Goal: Task Accomplishment & Management: Use online tool/utility

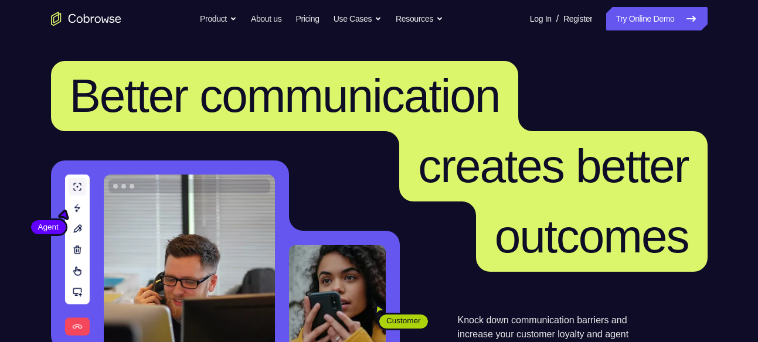
scroll to position [1070, 0]
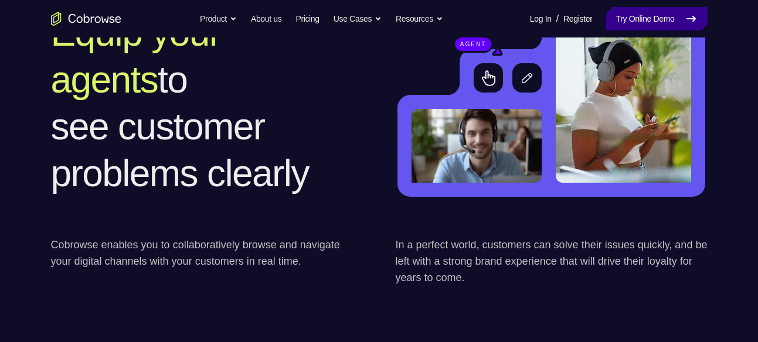
click at [632, 28] on link "Try Online Demo" at bounding box center [656, 18] width 101 height 23
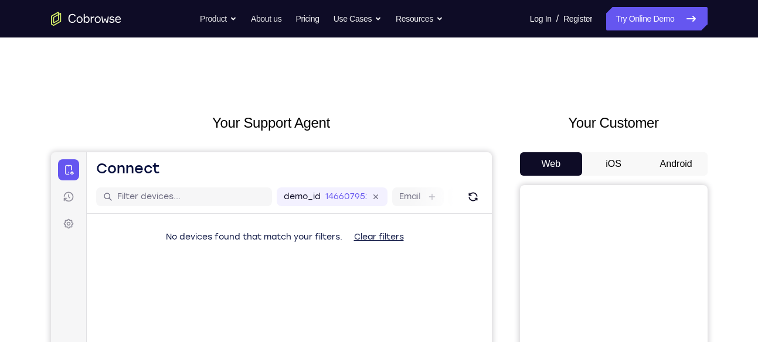
click at [666, 169] on button "Android" at bounding box center [676, 163] width 63 height 23
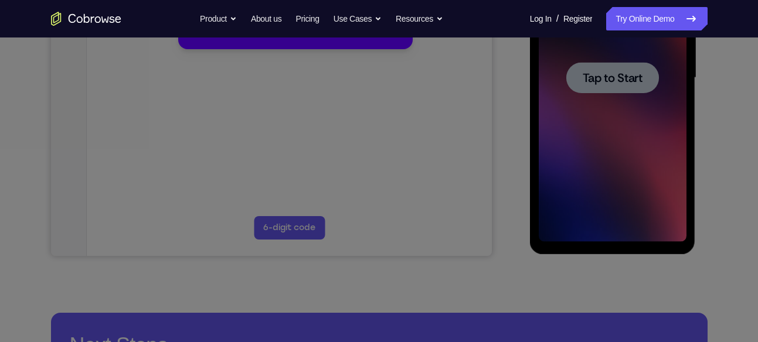
click at [563, 196] on icon at bounding box center [383, 140] width 767 height 406
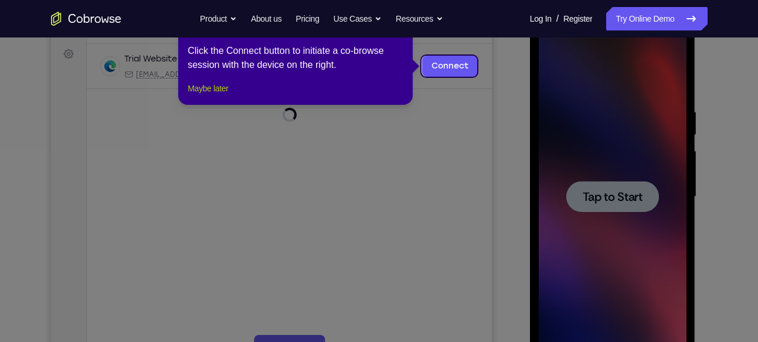
click at [204, 96] on button "Maybe later" at bounding box center [208, 89] width 40 height 14
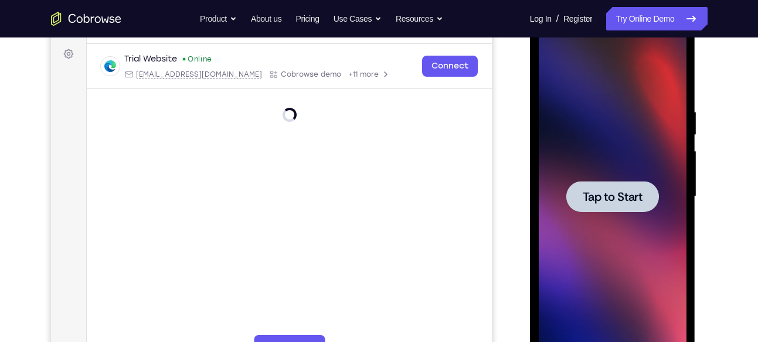
scroll to position [152, 0]
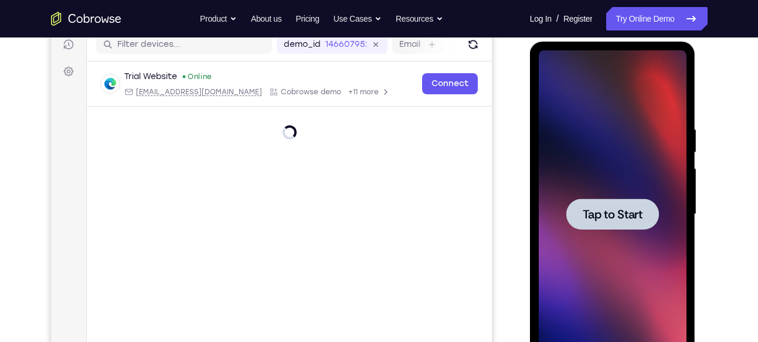
click at [591, 222] on div at bounding box center [612, 214] width 93 height 31
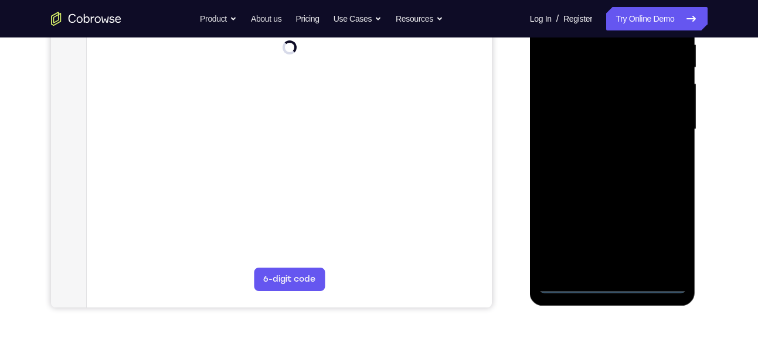
scroll to position [239, 0]
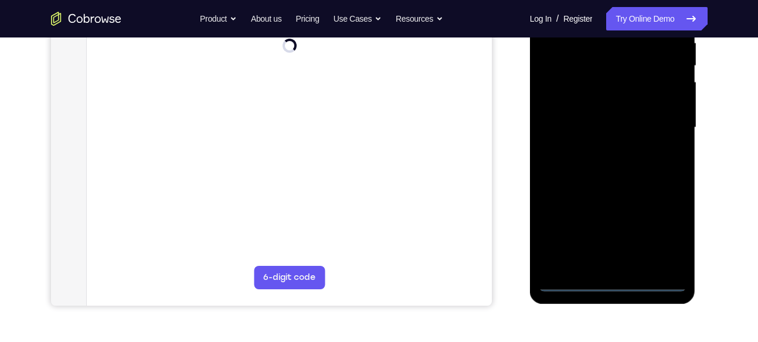
click at [615, 283] on div at bounding box center [613, 128] width 148 height 328
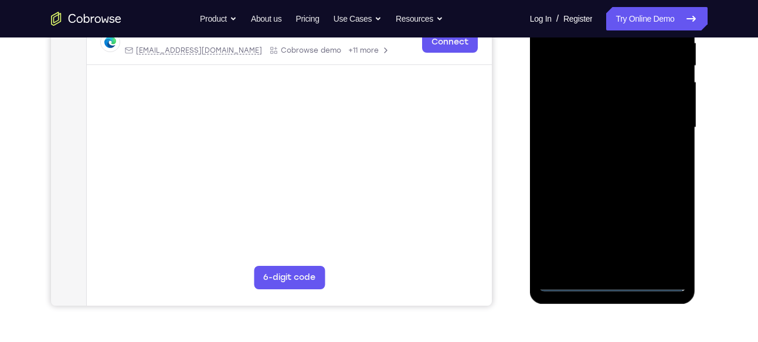
click at [664, 229] on div at bounding box center [613, 128] width 148 height 328
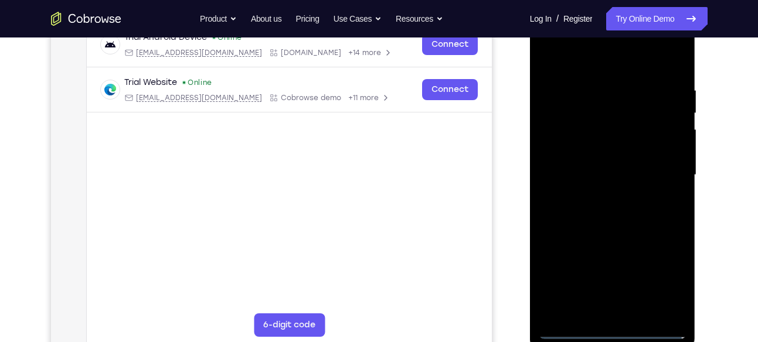
scroll to position [176, 0]
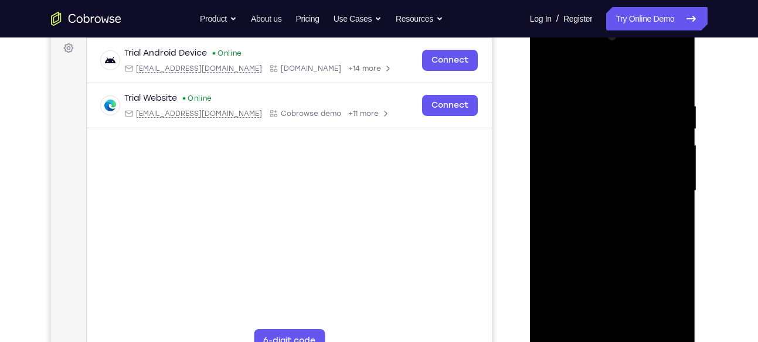
click at [568, 56] on div at bounding box center [613, 191] width 148 height 328
click at [665, 189] on div at bounding box center [613, 191] width 148 height 328
click at [634, 297] on div at bounding box center [613, 191] width 148 height 328
click at [593, 212] on div at bounding box center [613, 191] width 148 height 328
click at [581, 183] on div at bounding box center [613, 191] width 148 height 328
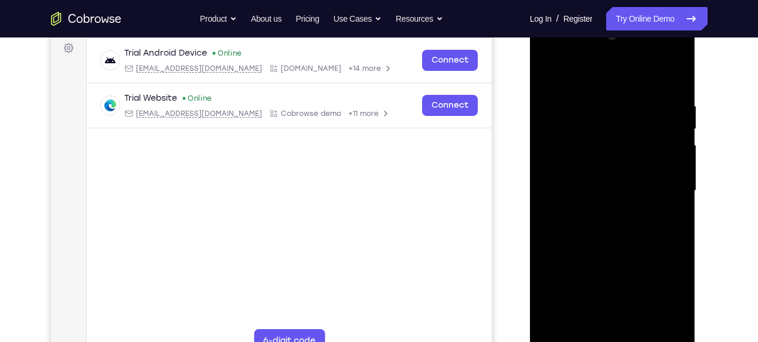
click at [592, 168] on div at bounding box center [613, 191] width 148 height 328
click at [576, 185] on div at bounding box center [613, 191] width 148 height 328
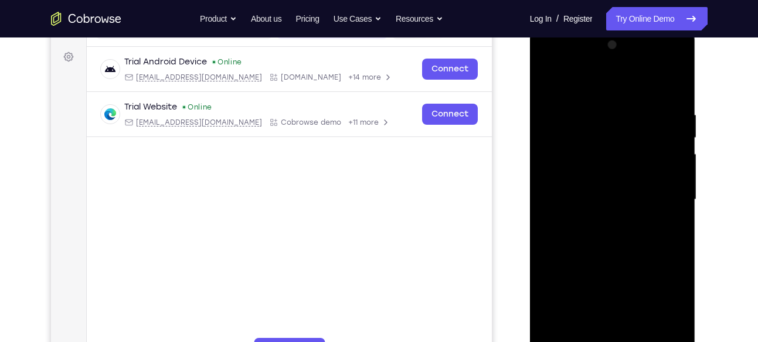
scroll to position [180, 0]
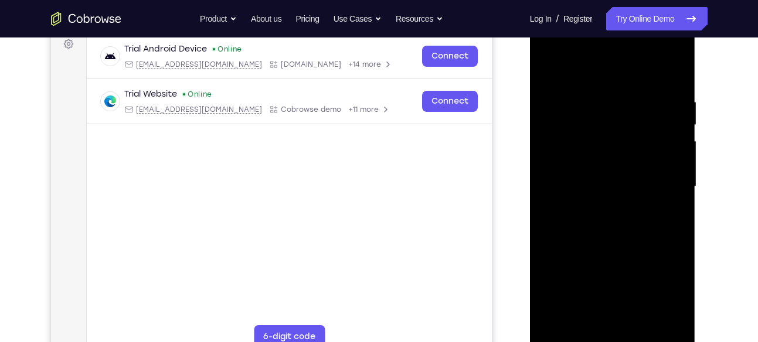
click at [561, 223] on div at bounding box center [613, 187] width 148 height 328
click at [678, 81] on div at bounding box center [613, 187] width 148 height 328
click at [680, 67] on div at bounding box center [613, 187] width 148 height 328
click at [549, 69] on div at bounding box center [613, 187] width 148 height 328
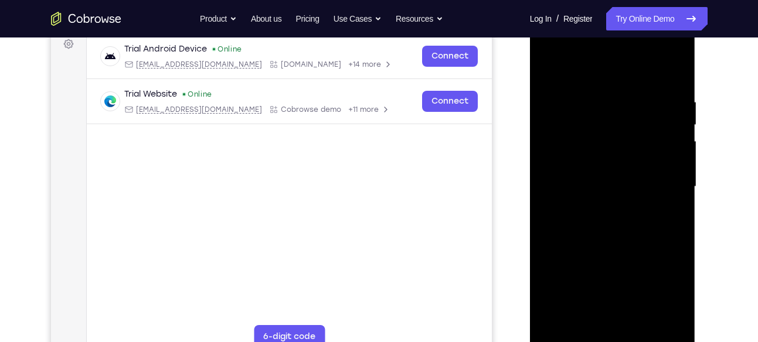
drag, startPoint x: 623, startPoint y: 214, endPoint x: 619, endPoint y: 161, distance: 53.0
click at [619, 161] on div at bounding box center [613, 187] width 148 height 328
click at [683, 168] on div at bounding box center [613, 187] width 148 height 328
click at [678, 169] on div at bounding box center [613, 187] width 148 height 328
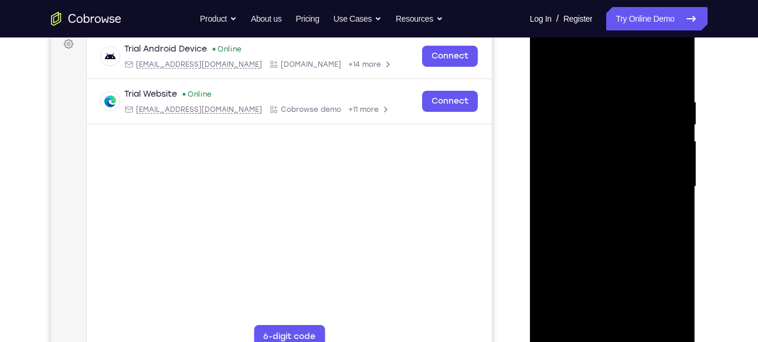
click at [548, 167] on div at bounding box center [613, 187] width 148 height 328
click at [674, 167] on div at bounding box center [613, 187] width 148 height 328
click at [545, 168] on div at bounding box center [613, 187] width 148 height 328
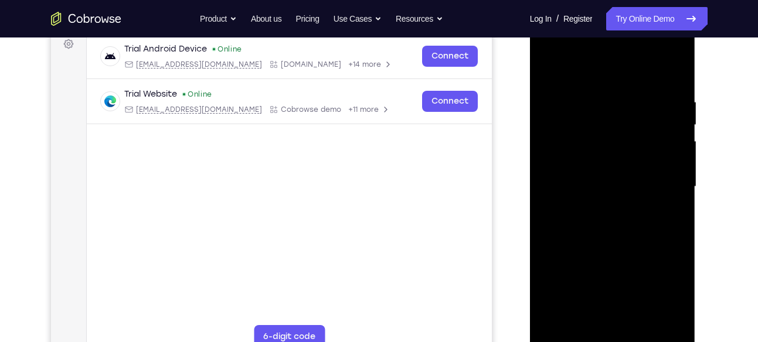
click at [545, 168] on div at bounding box center [613, 187] width 148 height 328
drag, startPoint x: 627, startPoint y: 221, endPoint x: 620, endPoint y: 154, distance: 67.3
click at [620, 154] on div at bounding box center [613, 187] width 148 height 328
drag, startPoint x: 627, startPoint y: 209, endPoint x: 624, endPoint y: 137, distance: 72.8
click at [624, 137] on div at bounding box center [613, 187] width 148 height 328
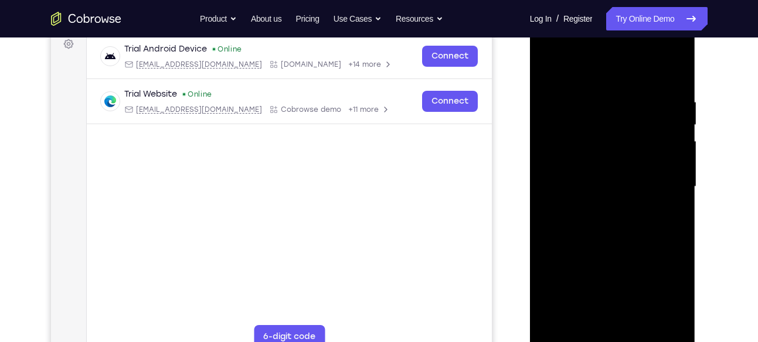
drag, startPoint x: 633, startPoint y: 249, endPoint x: 627, endPoint y: 175, distance: 73.5
click at [627, 175] on div at bounding box center [613, 187] width 148 height 328
click at [678, 178] on div at bounding box center [613, 187] width 148 height 328
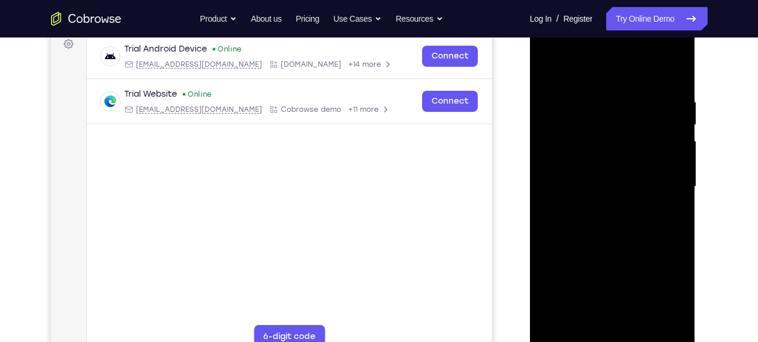
click at [678, 178] on div at bounding box center [613, 187] width 148 height 328
drag, startPoint x: 641, startPoint y: 284, endPoint x: 640, endPoint y: 165, distance: 118.5
click at [640, 165] on div at bounding box center [613, 187] width 148 height 328
drag, startPoint x: 613, startPoint y: 266, endPoint x: 612, endPoint y: 188, distance: 78.0
click at [612, 188] on div at bounding box center [613, 187] width 148 height 328
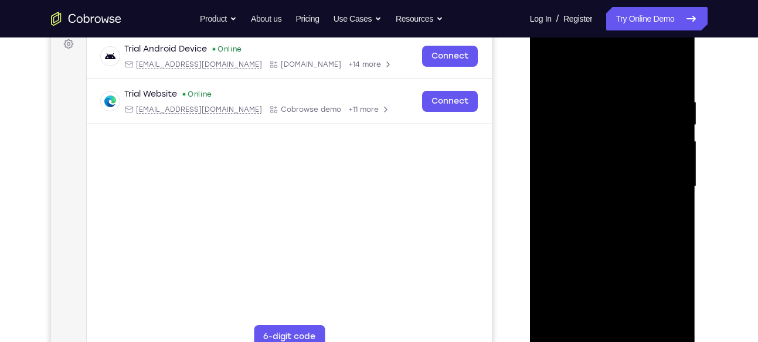
drag, startPoint x: 619, startPoint y: 247, endPoint x: 621, endPoint y: 158, distance: 88.6
click at [621, 158] on div at bounding box center [613, 187] width 148 height 328
drag, startPoint x: 613, startPoint y: 204, endPoint x: 593, endPoint y: 48, distance: 157.2
click at [593, 48] on div at bounding box center [613, 187] width 148 height 328
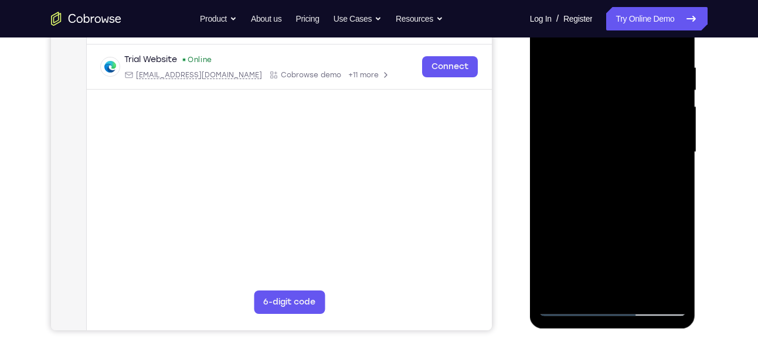
scroll to position [219, 0]
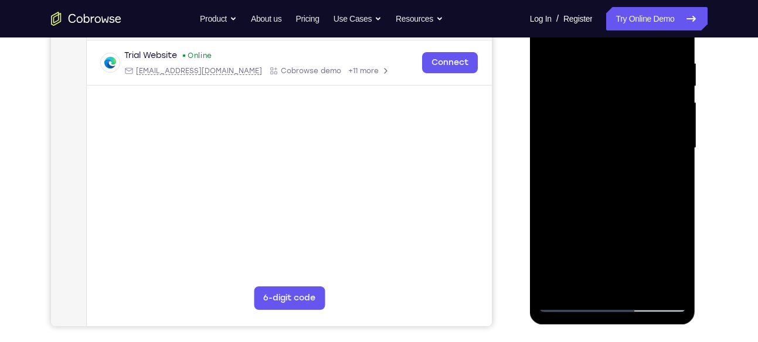
click at [558, 287] on div at bounding box center [613, 148] width 148 height 328
click at [595, 60] on div at bounding box center [613, 148] width 148 height 328
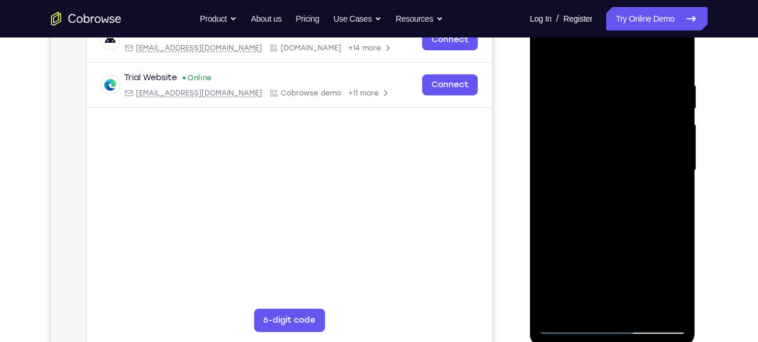
scroll to position [195, 0]
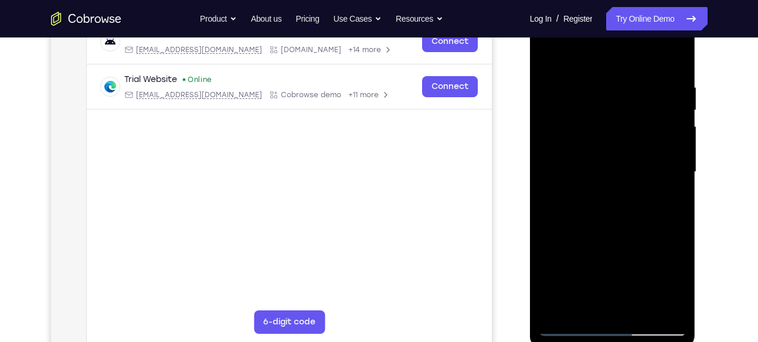
click at [662, 121] on div at bounding box center [613, 172] width 148 height 328
click at [662, 141] on div at bounding box center [613, 172] width 148 height 328
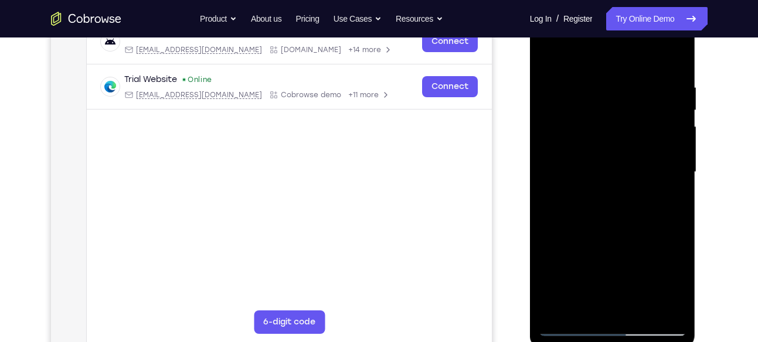
click at [544, 186] on div at bounding box center [613, 172] width 148 height 328
click at [631, 138] on div at bounding box center [613, 172] width 148 height 328
click at [675, 59] on div at bounding box center [613, 172] width 148 height 328
drag, startPoint x: 659, startPoint y: 81, endPoint x: 599, endPoint y: 91, distance: 60.7
click at [599, 91] on div at bounding box center [613, 172] width 148 height 328
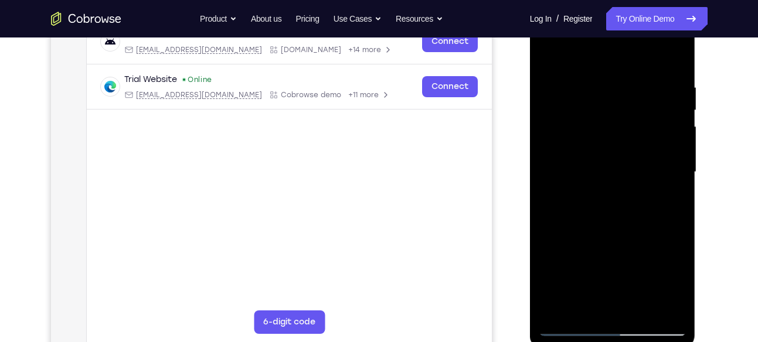
drag, startPoint x: 599, startPoint y: 161, endPoint x: 592, endPoint y: 101, distance: 60.2
click at [592, 101] on div at bounding box center [613, 172] width 148 height 328
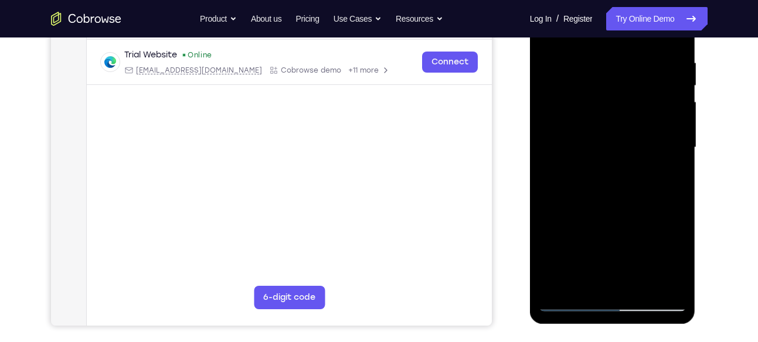
click at [643, 291] on div at bounding box center [613, 148] width 148 height 328
click at [613, 212] on div at bounding box center [613, 148] width 148 height 328
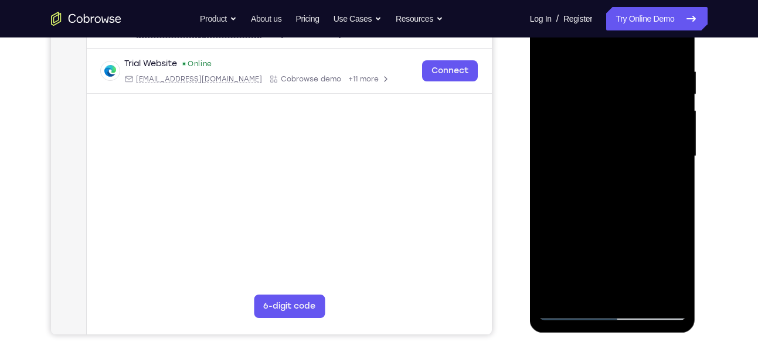
scroll to position [209, 0]
